Goal: Task Accomplishment & Management: Use online tool/utility

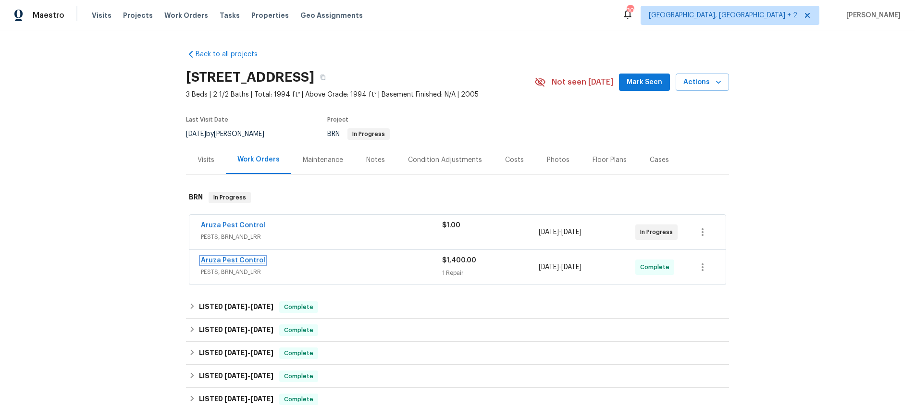
click at [247, 258] on link "Aruza Pest Control" at bounding box center [233, 260] width 64 height 7
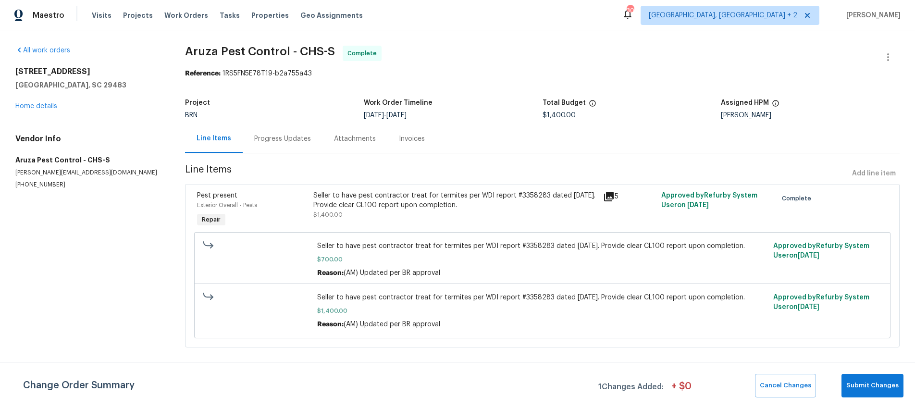
click at [611, 193] on icon at bounding box center [609, 197] width 10 height 10
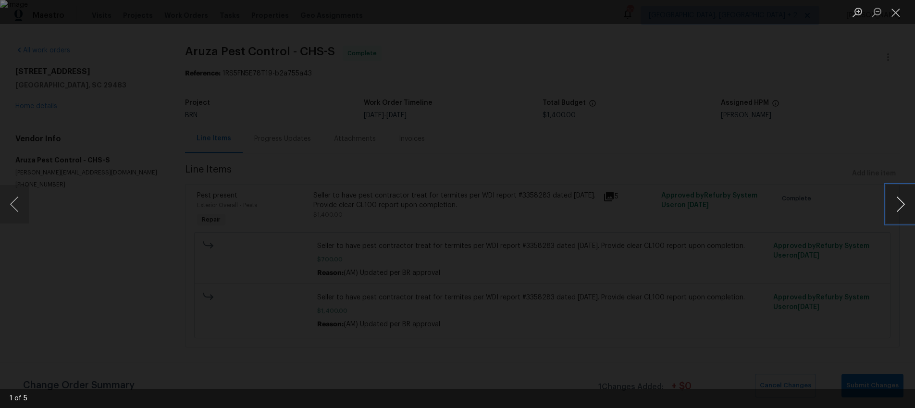
click at [900, 203] on button "Next image" at bounding box center [900, 204] width 29 height 38
click at [900, 204] on button "Next image" at bounding box center [900, 204] width 29 height 38
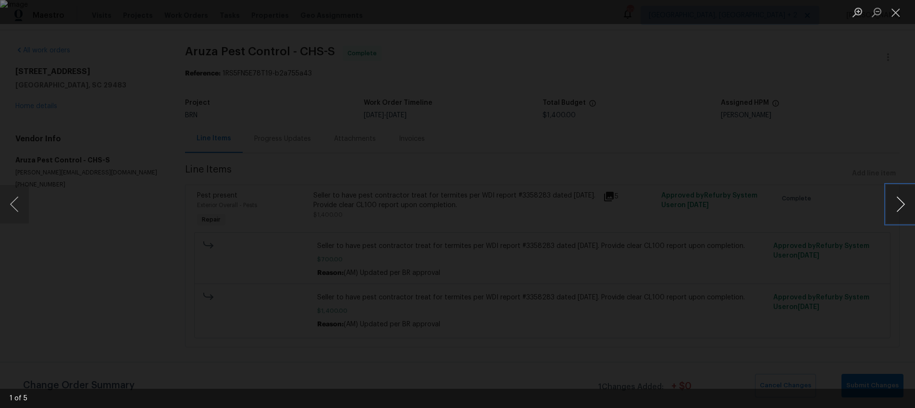
click at [900, 204] on button "Next image" at bounding box center [900, 204] width 29 height 38
click at [900, 205] on button "Next image" at bounding box center [900, 204] width 29 height 38
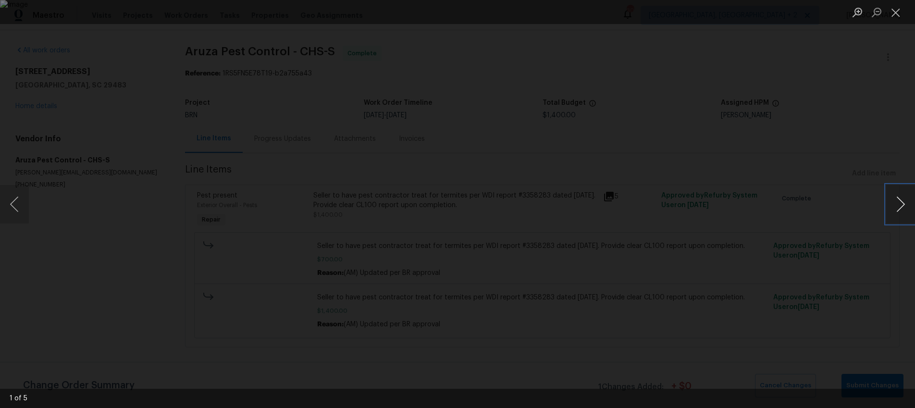
click at [900, 205] on button "Next image" at bounding box center [900, 204] width 29 height 38
click at [900, 206] on button "Next image" at bounding box center [900, 204] width 29 height 38
click at [898, 201] on button "Next image" at bounding box center [900, 204] width 29 height 38
click at [16, 204] on button "Previous image" at bounding box center [14, 204] width 29 height 38
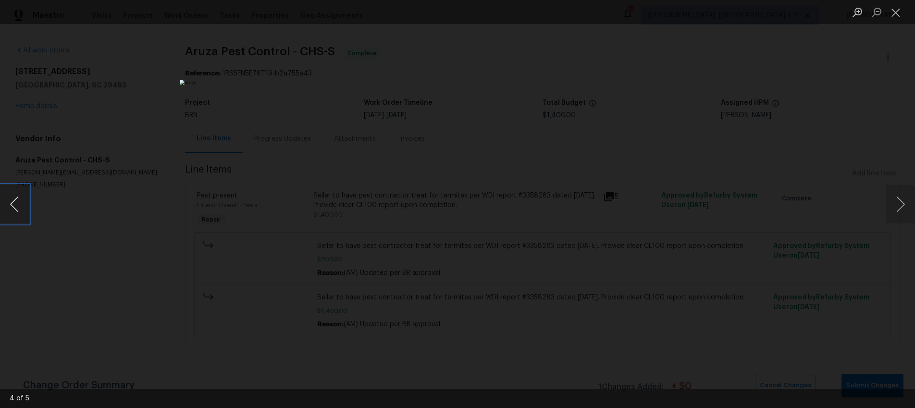
click at [16, 198] on button "Previous image" at bounding box center [14, 204] width 29 height 38
click at [902, 202] on button "Next image" at bounding box center [900, 204] width 29 height 38
click at [902, 203] on button "Next image" at bounding box center [900, 204] width 29 height 38
click at [770, 172] on div "Lightbox" at bounding box center [457, 204] width 915 height 408
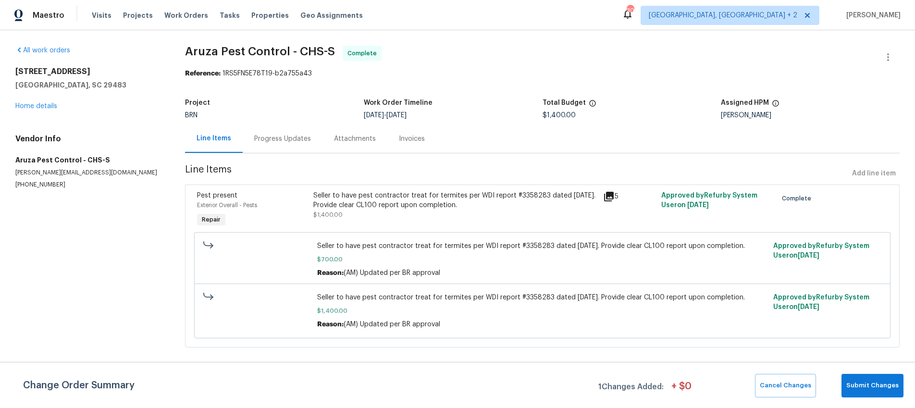
click at [772, 144] on div "Line Items Progress Updates Attachments Invoices" at bounding box center [542, 138] width 715 height 29
click at [373, 19] on div "Maestro Visits Projects Work Orders Tasks Properties Geo Assignments 30 [GEOGRA…" at bounding box center [457, 15] width 915 height 30
click at [363, 80] on section "Aruza Pest Control - CHS-S Complete Reference: 1RS5FN5E78T19-b2a755a43 Project …" at bounding box center [542, 202] width 715 height 313
click at [457, 52] on span "Aruza Pest Control - CHS-S Complete" at bounding box center [531, 57] width 692 height 23
